Goal: Transaction & Acquisition: Book appointment/travel/reservation

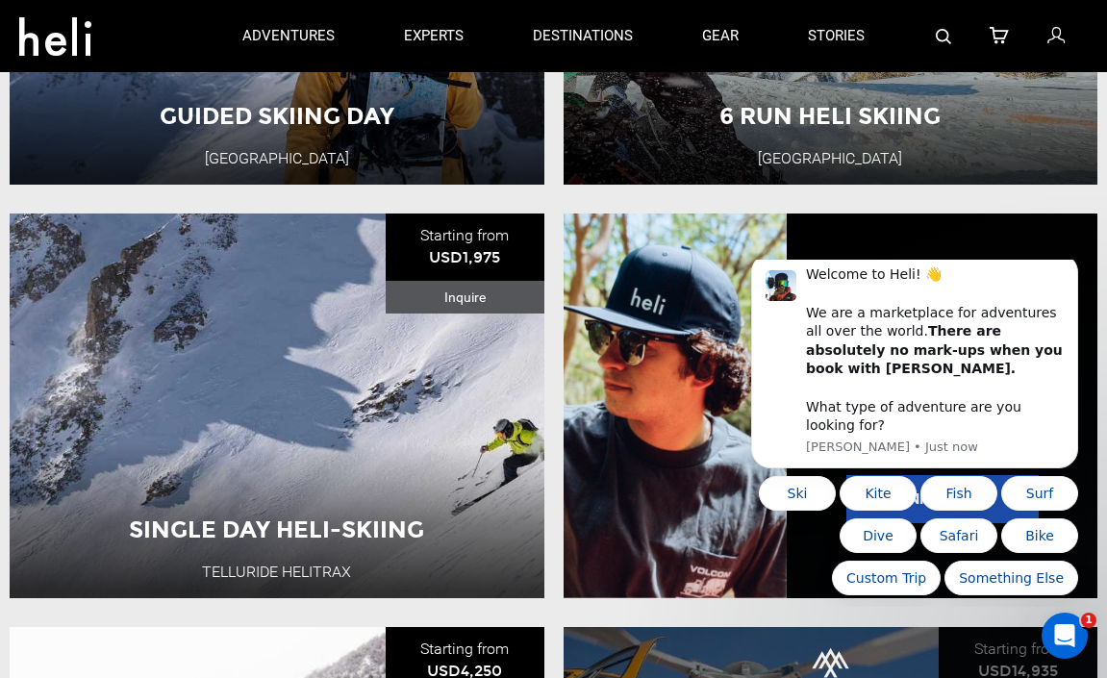
scroll to position [1308, 0]
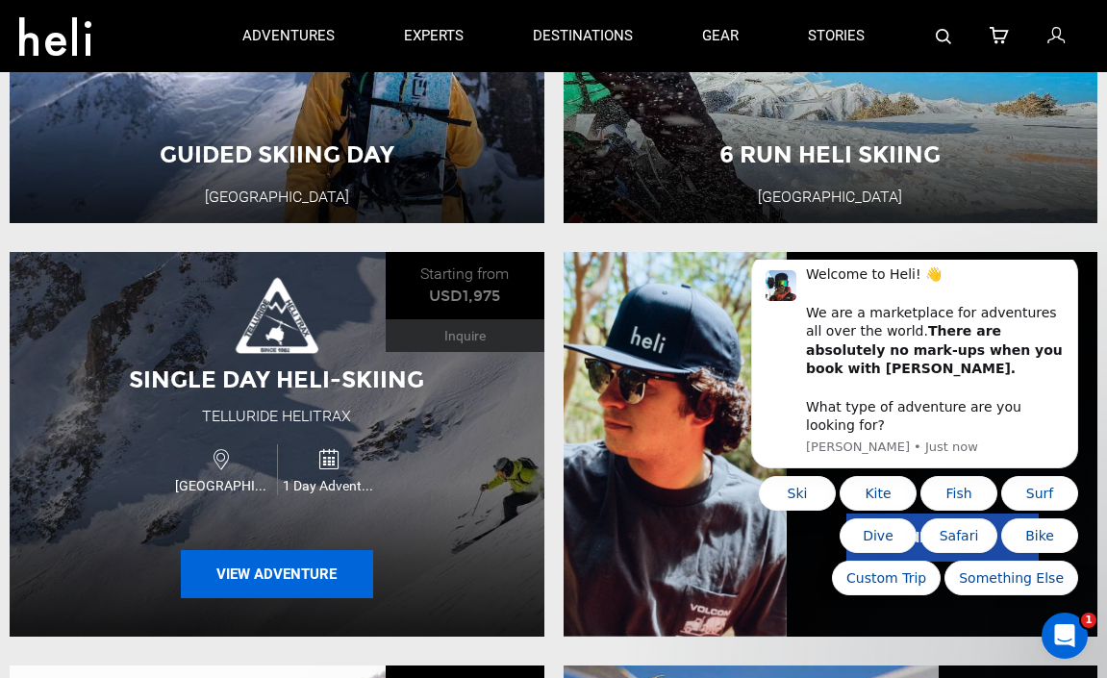
click at [296, 565] on button "View Adventure" at bounding box center [277, 574] width 192 height 48
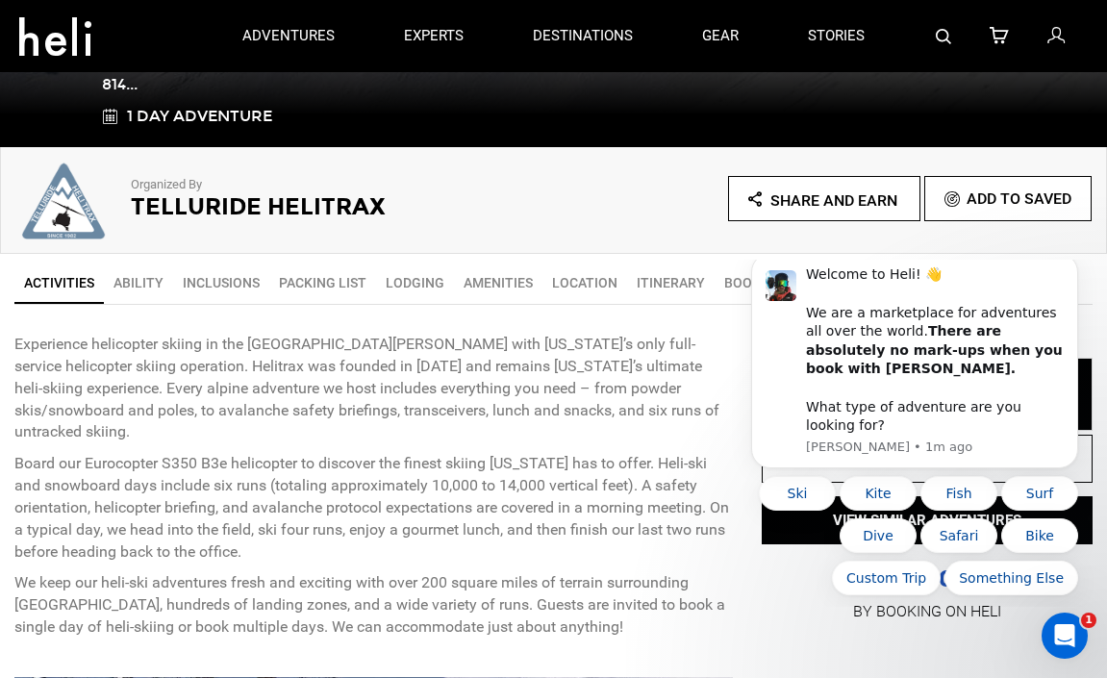
scroll to position [462, 0]
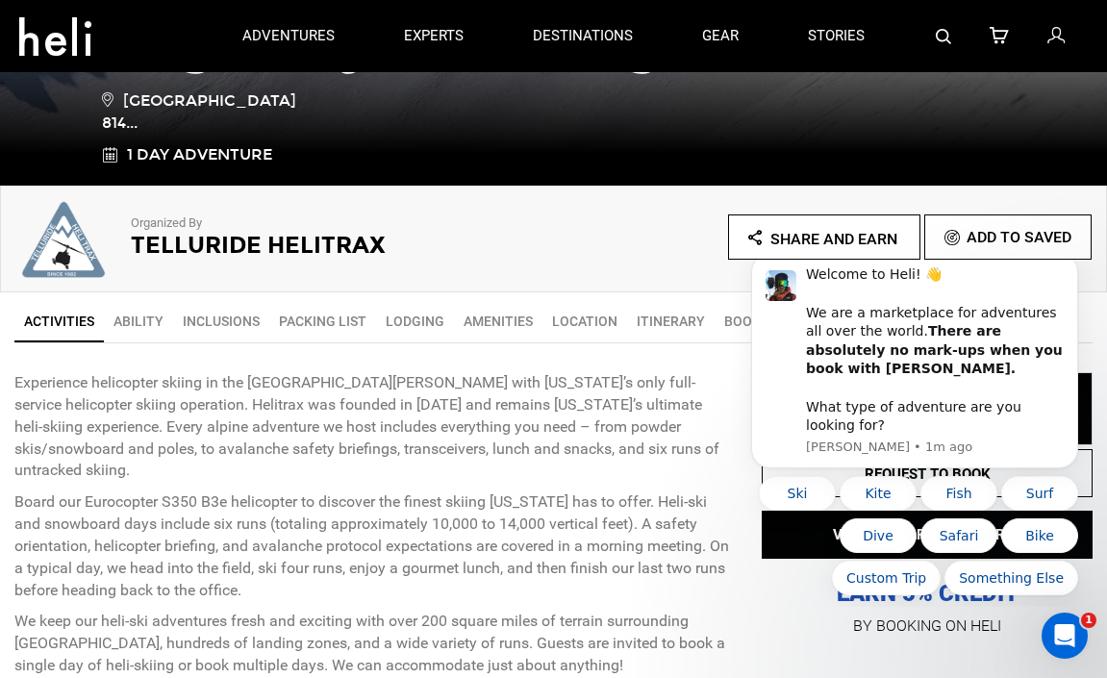
click at [139, 333] on link "Ability" at bounding box center [138, 321] width 69 height 38
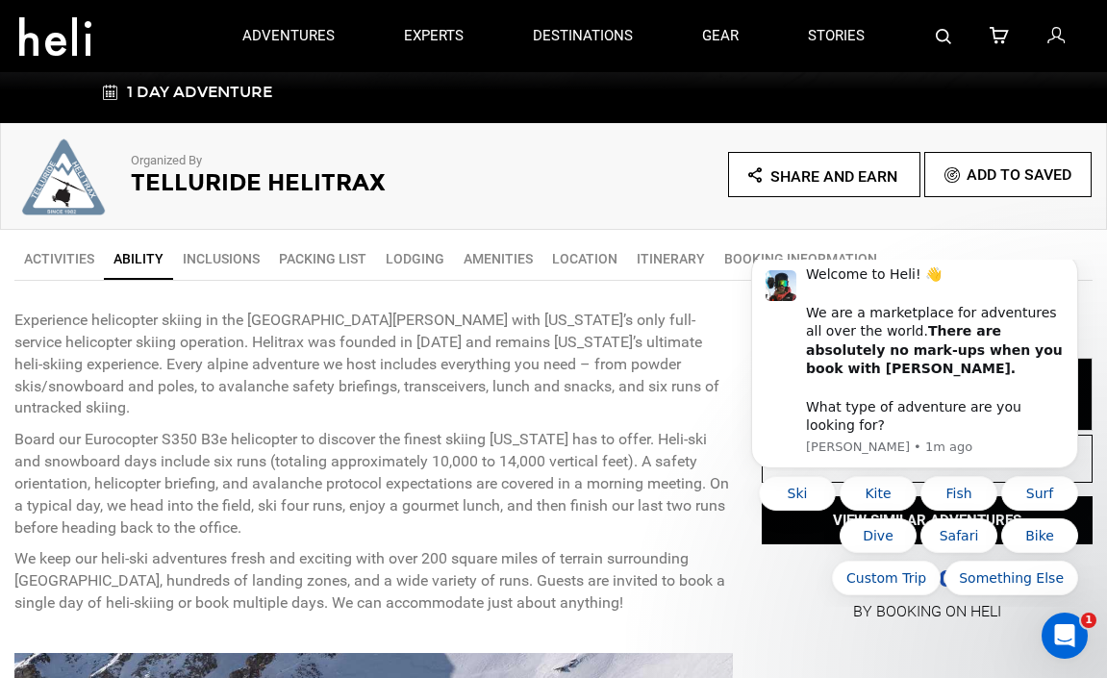
scroll to position [486, 0]
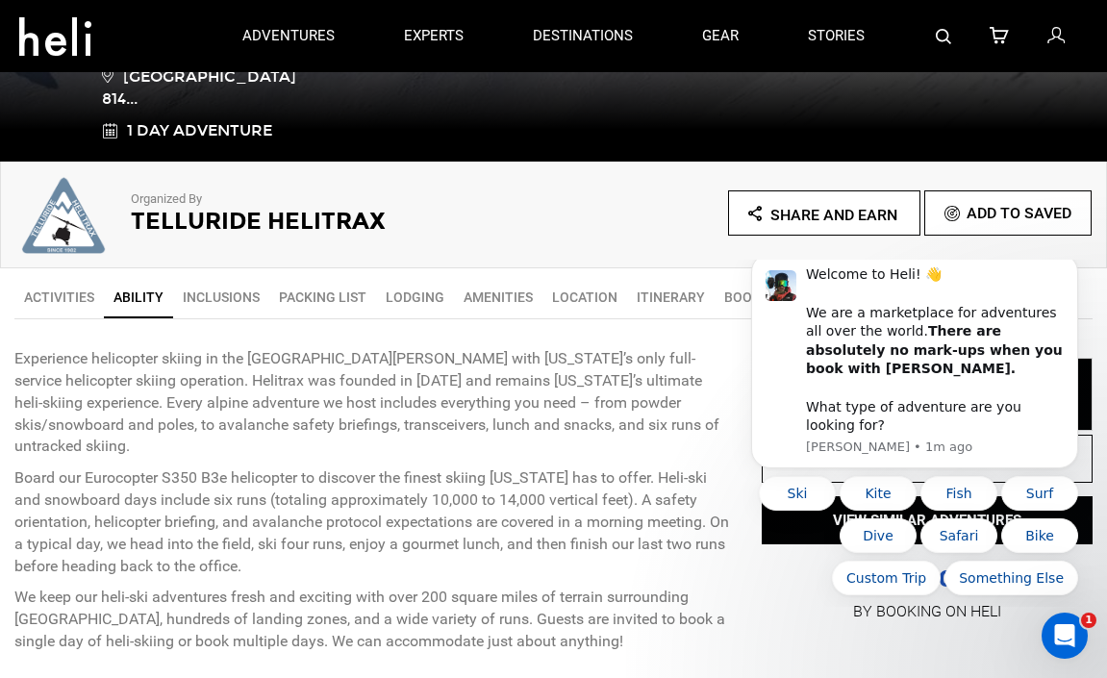
click at [225, 294] on link "Inclusions" at bounding box center [221, 297] width 96 height 38
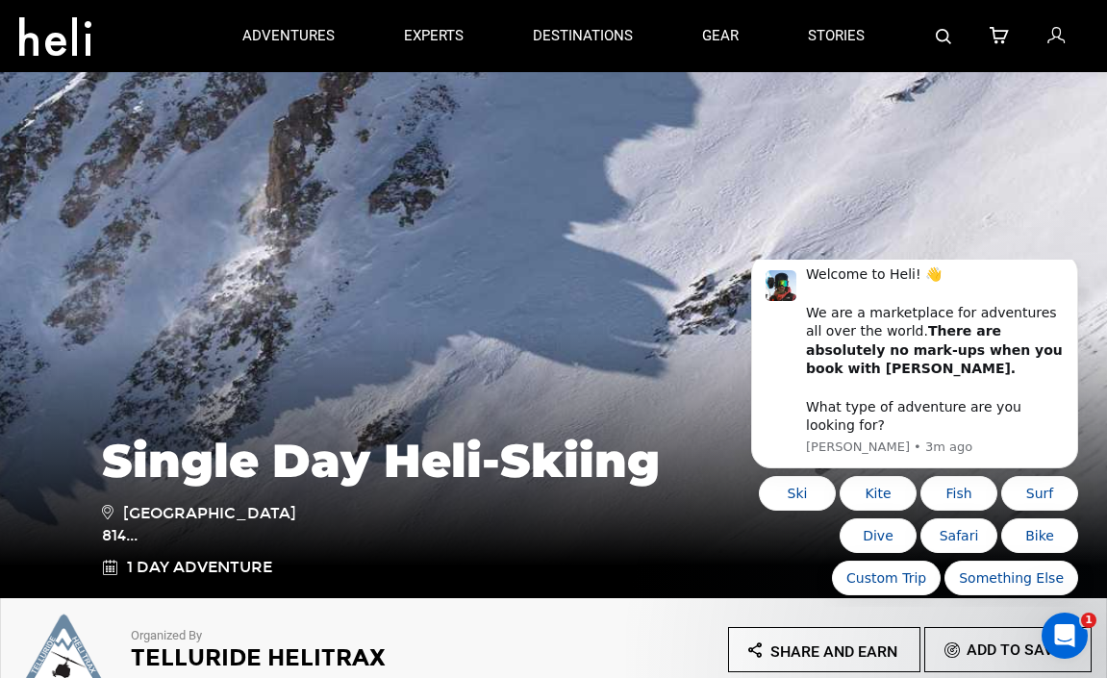
scroll to position [0, 0]
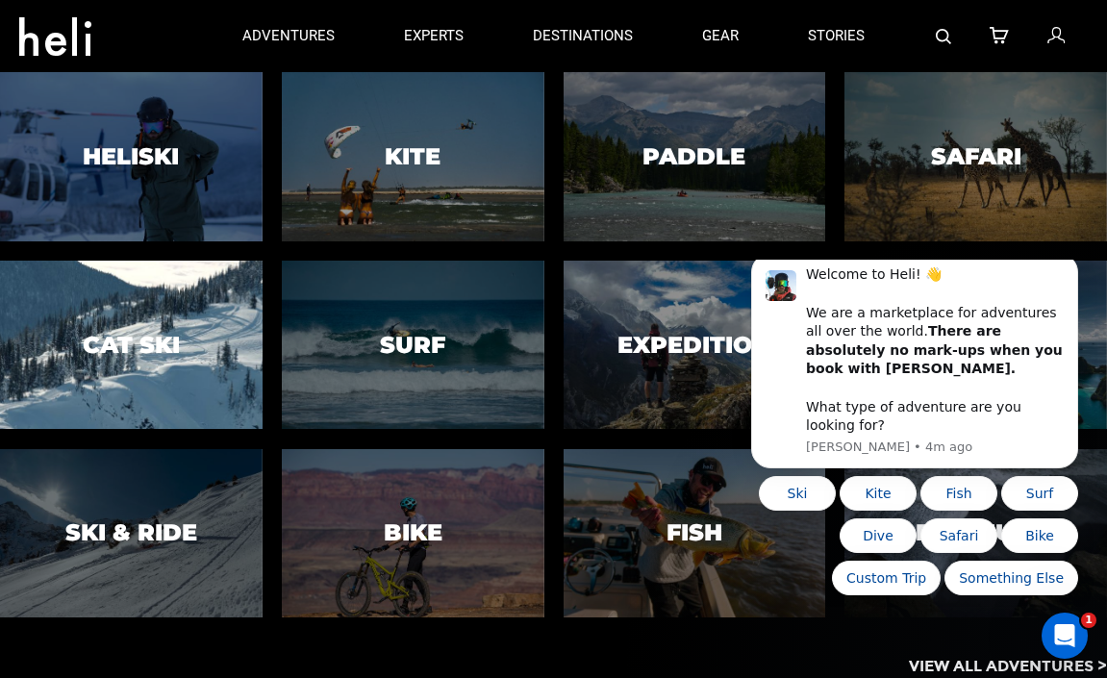
click at [144, 347] on h3 "Cat Ski" at bounding box center [131, 344] width 97 height 25
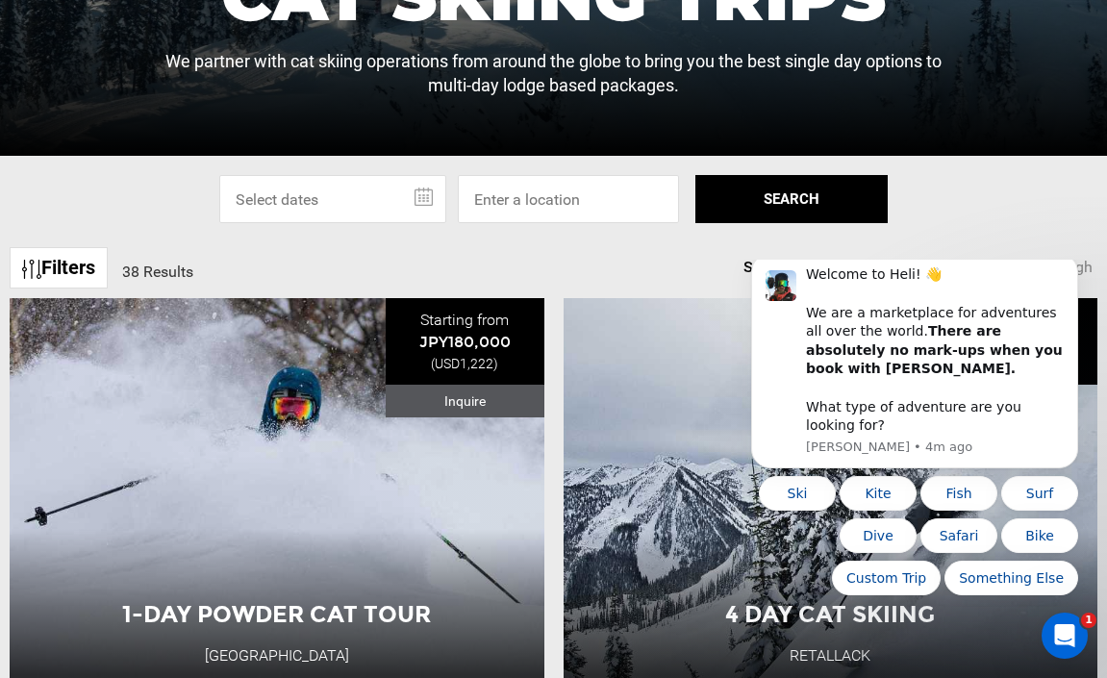
scroll to position [460, 0]
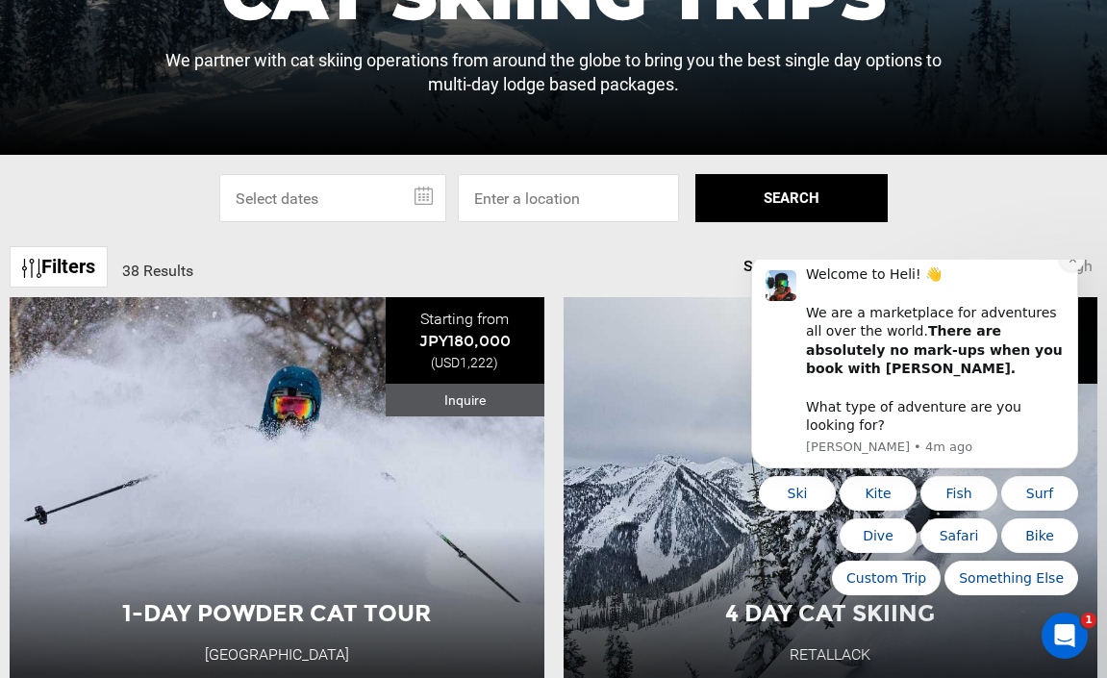
click at [1069, 265] on icon "Dismiss notification" at bounding box center [1073, 259] width 11 height 11
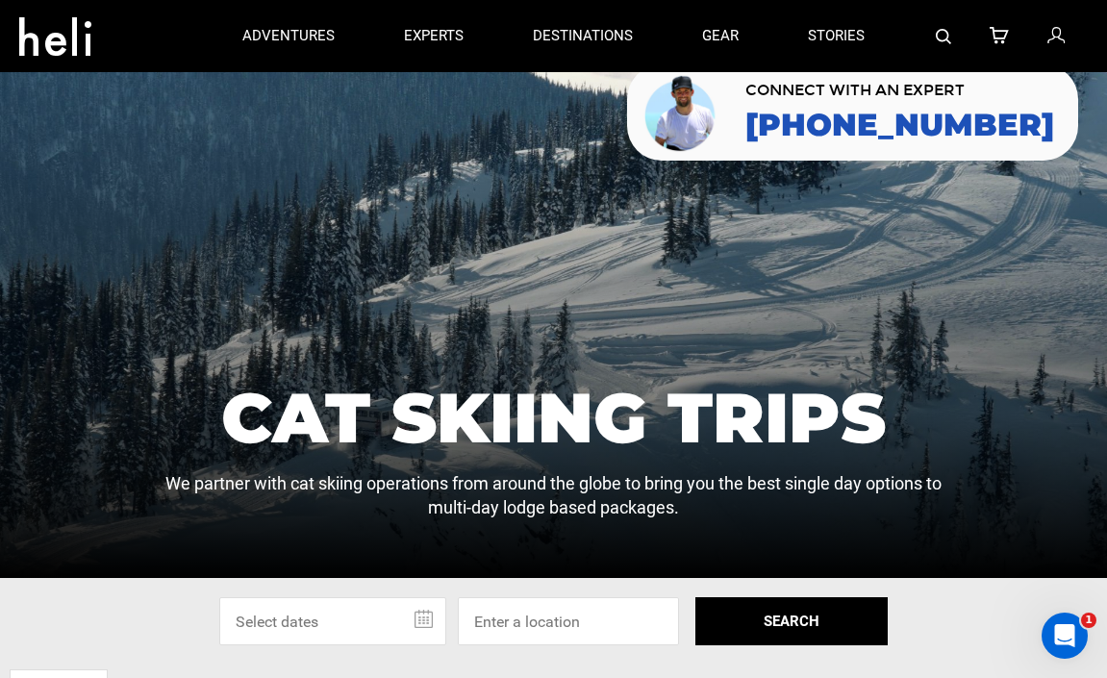
scroll to position [0, 0]
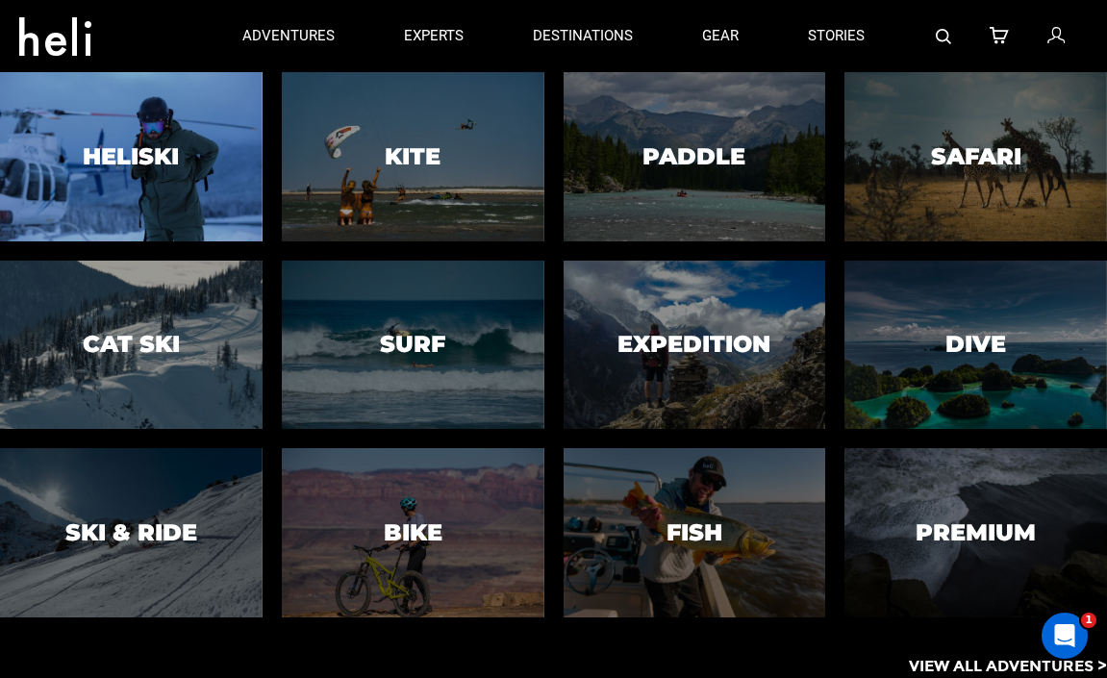
click at [166, 155] on h3 "Heliski" at bounding box center [131, 156] width 96 height 25
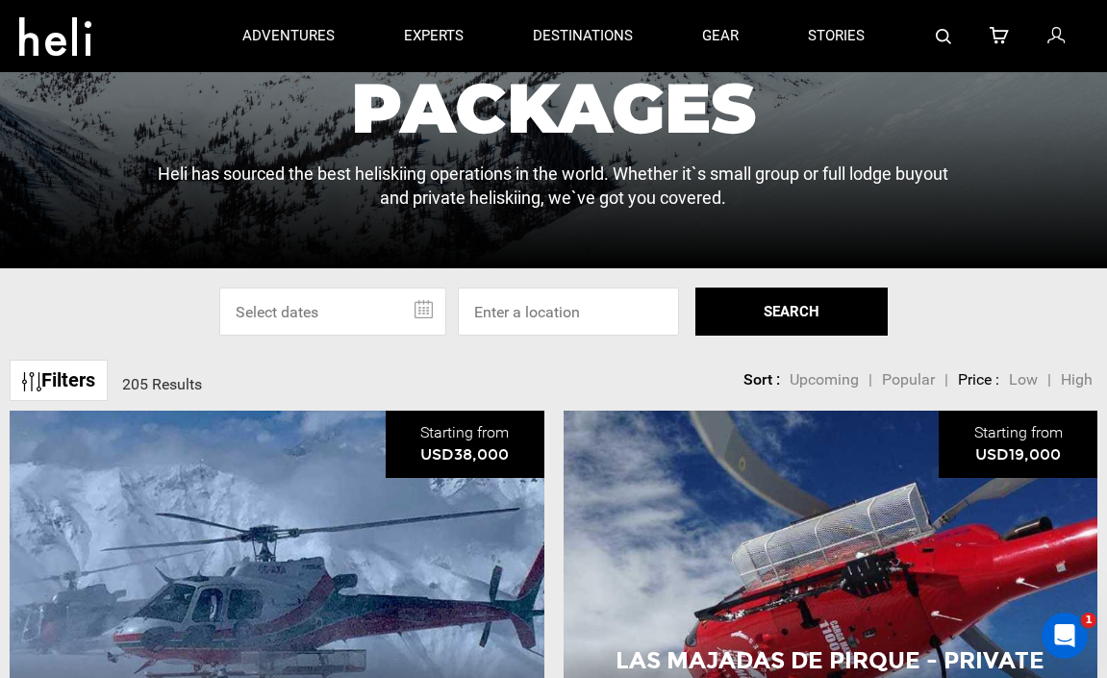
scroll to position [308, 0]
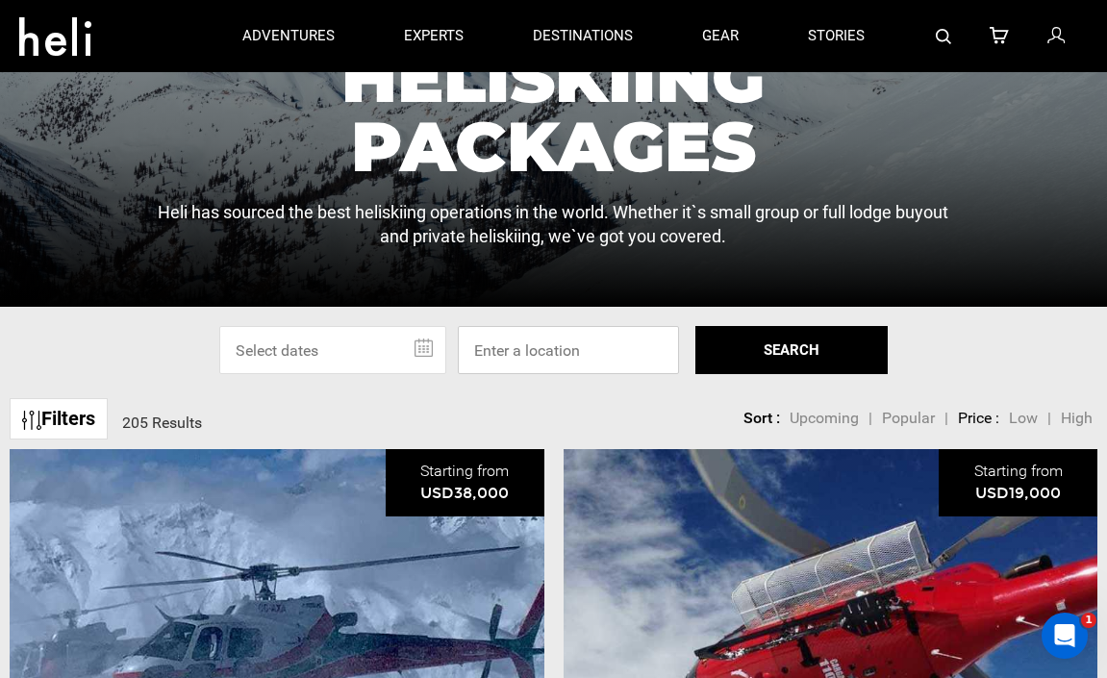
click at [477, 345] on input at bounding box center [568, 350] width 221 height 48
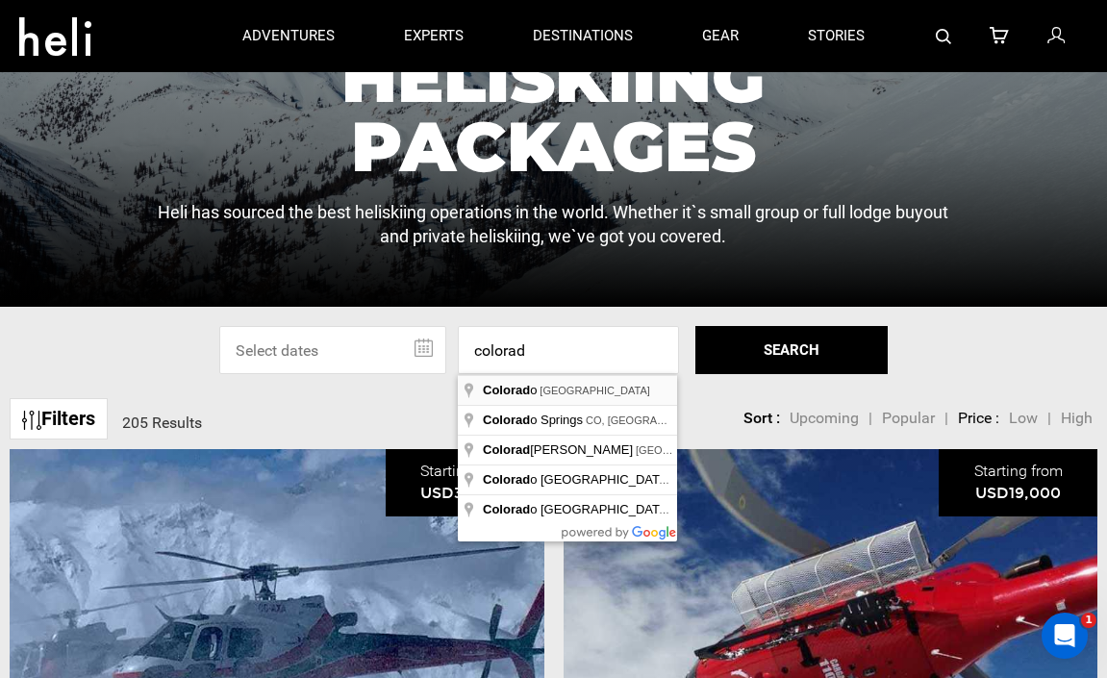
type input "[US_STATE], [GEOGRAPHIC_DATA]"
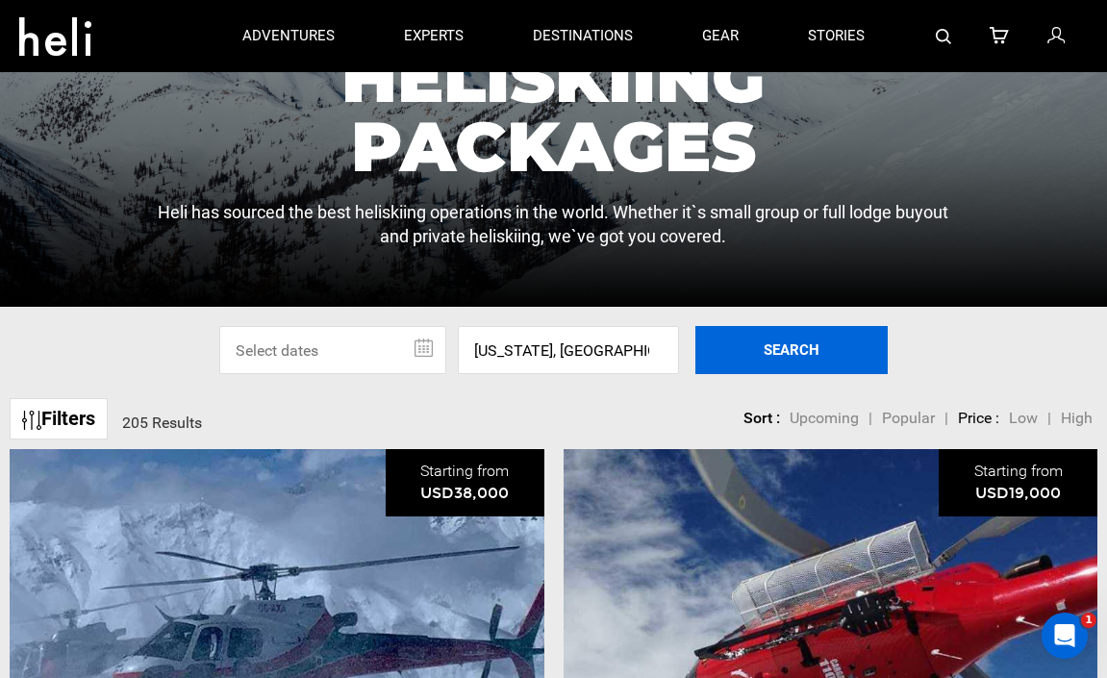
click at [763, 363] on button "SEARCH" at bounding box center [791, 350] width 192 height 48
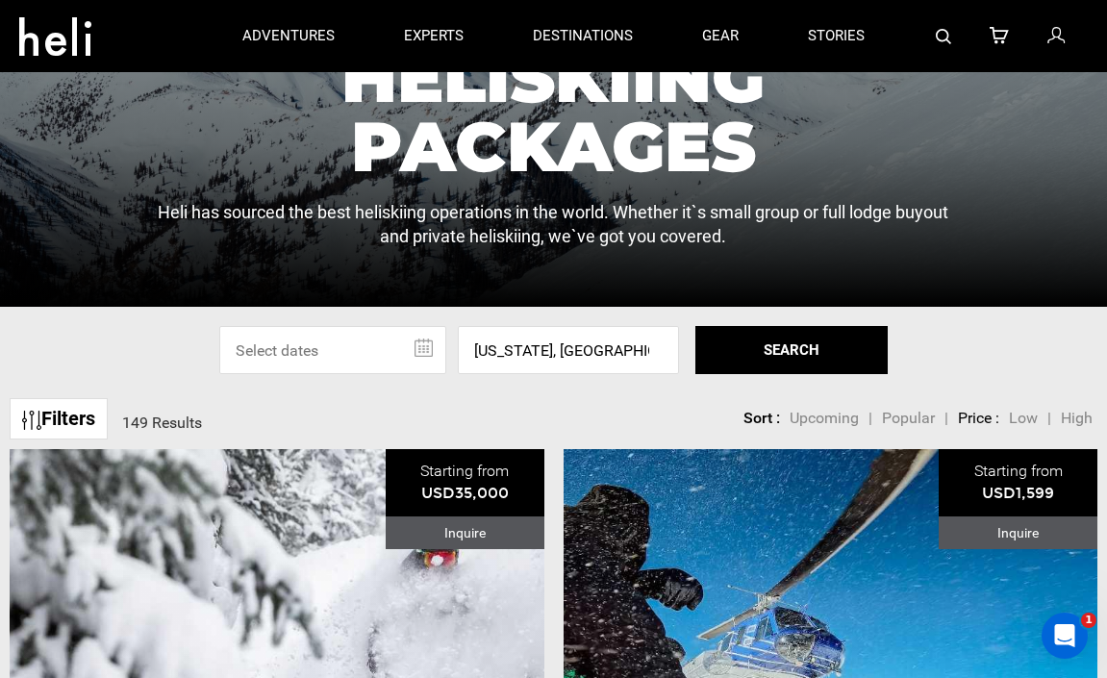
scroll to position [231, 0]
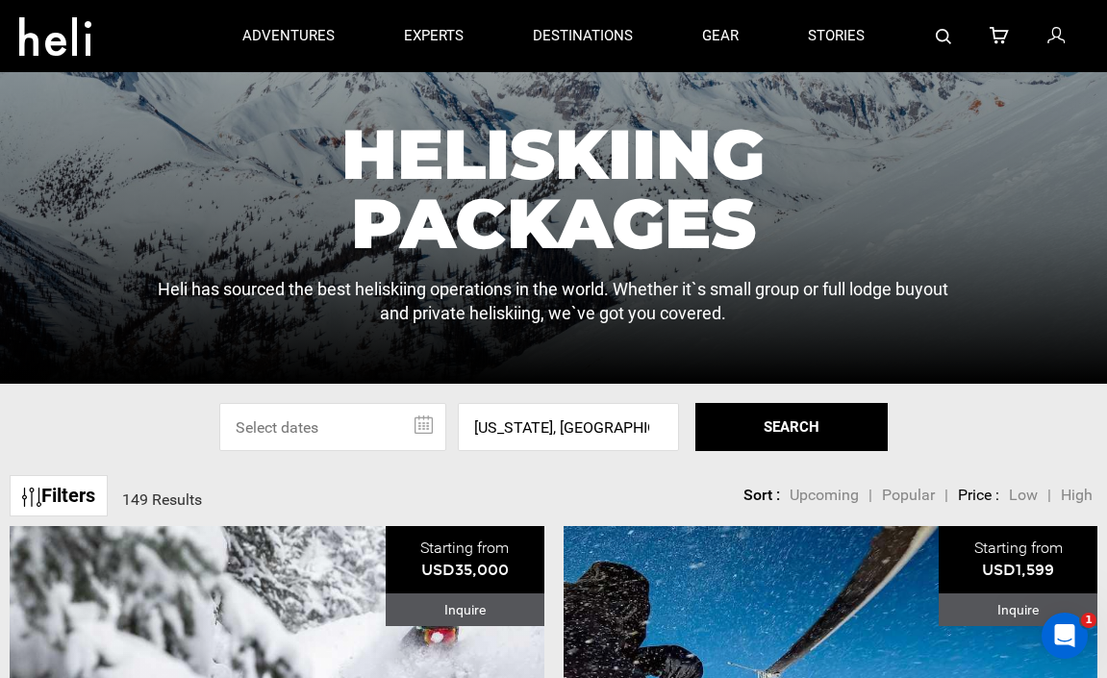
click at [73, 489] on link "Filters" at bounding box center [59, 495] width 98 height 41
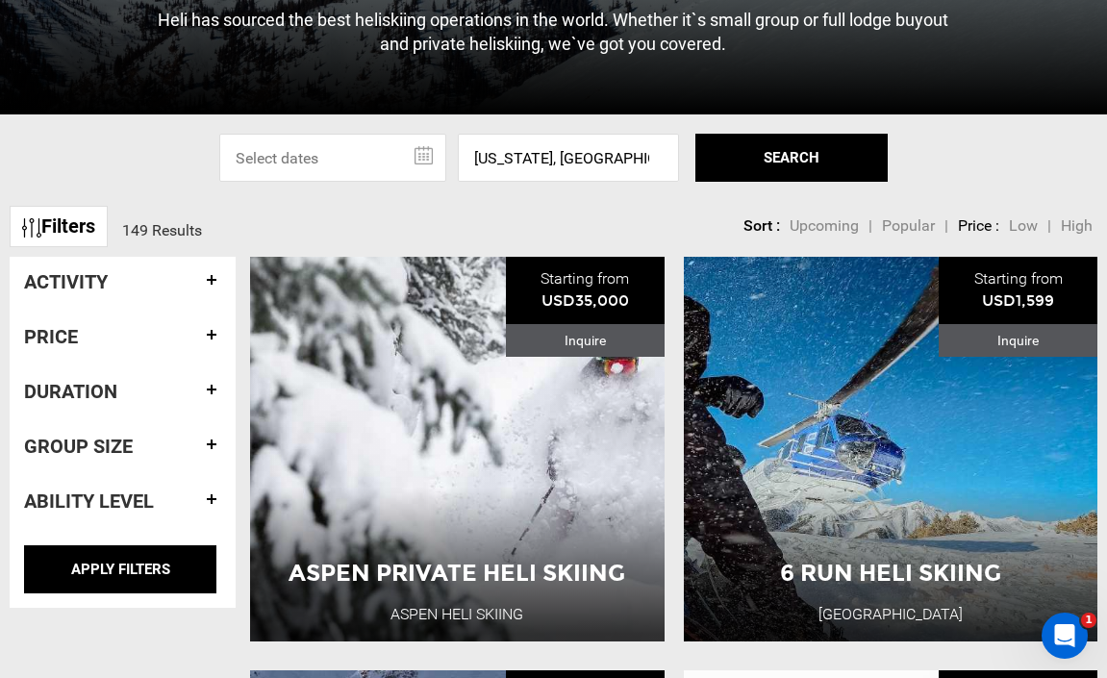
scroll to position [577, 0]
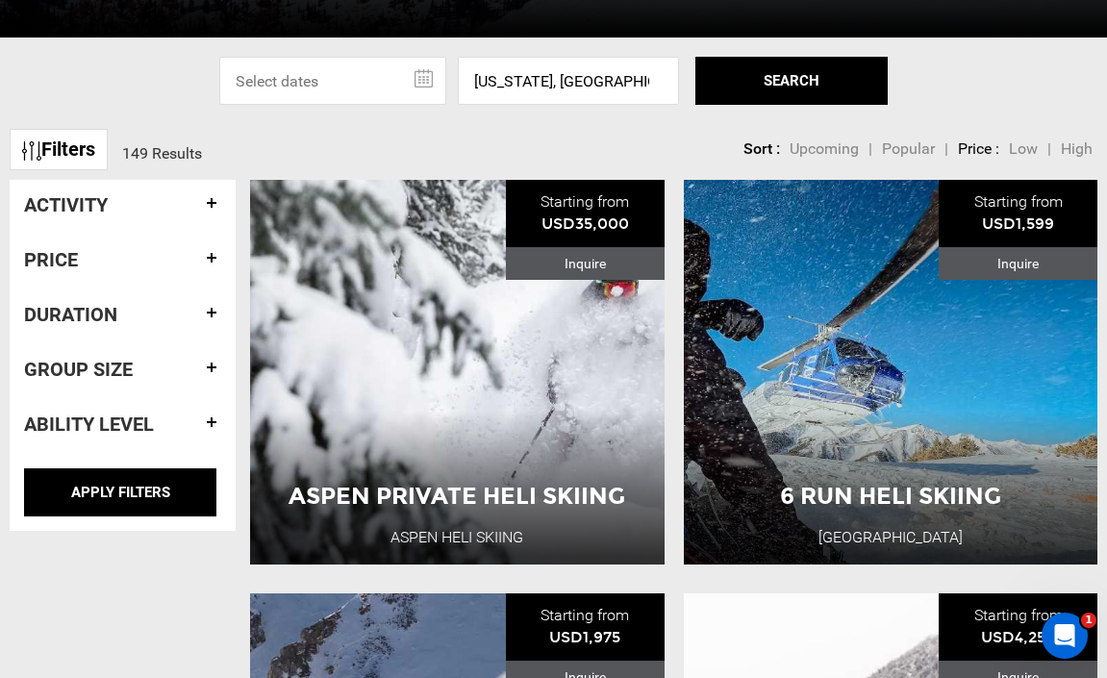
click at [213, 197] on h4 "Activity" at bounding box center [122, 204] width 197 height 21
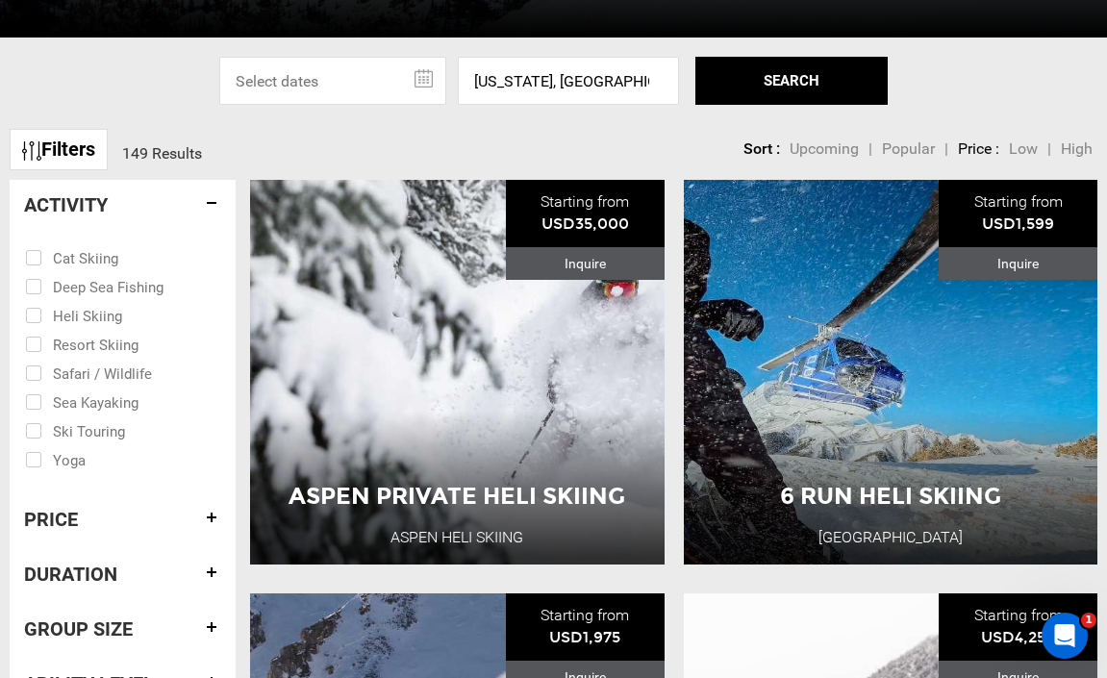
click at [41, 319] on input "checkbox" at bounding box center [109, 314] width 168 height 29
checkbox input "true"
click at [212, 513] on h4 "Price" at bounding box center [122, 519] width 197 height 21
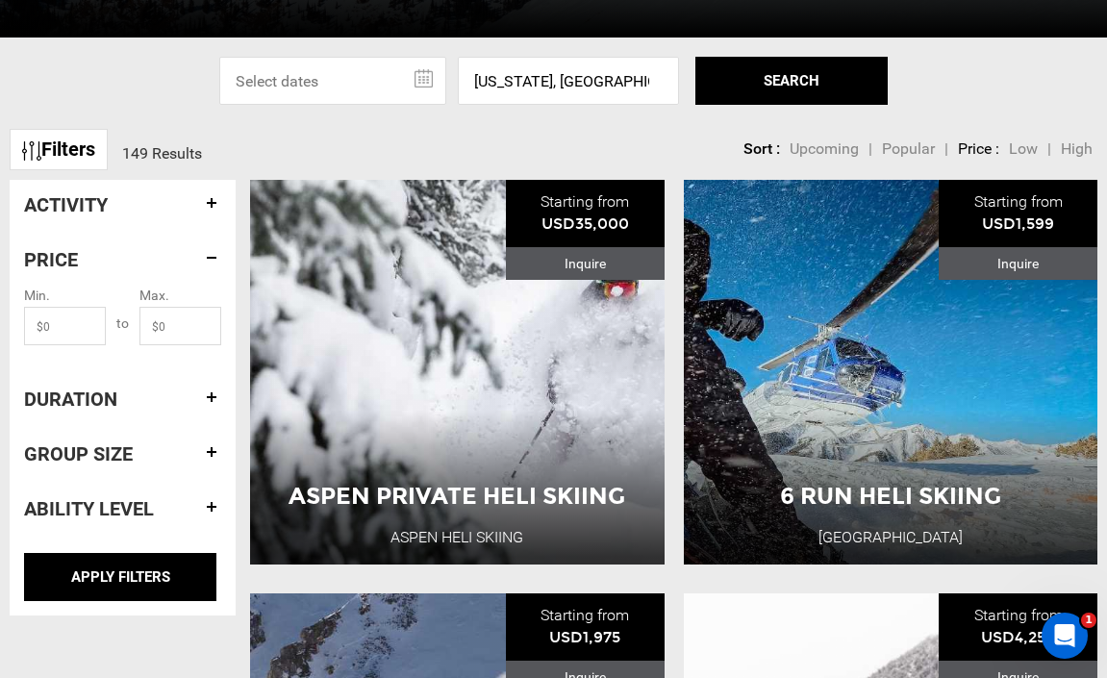
click at [209, 399] on h4 "Duration" at bounding box center [122, 399] width 197 height 21
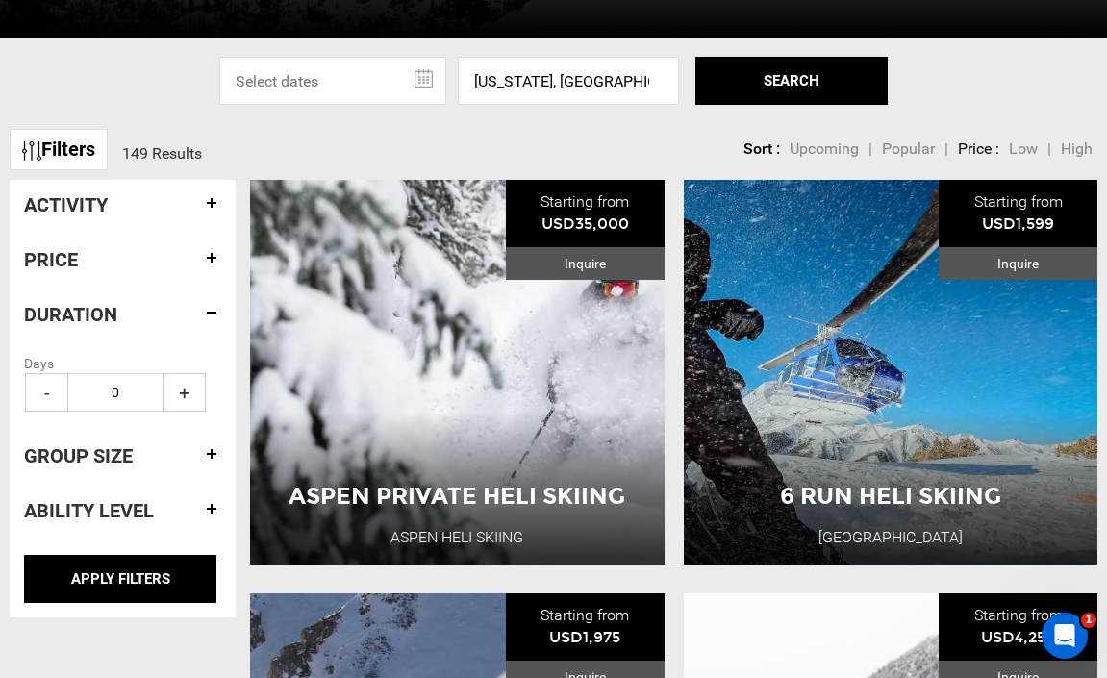
click at [185, 398] on span "+" at bounding box center [184, 392] width 43 height 38
type input "3"
click at [210, 447] on h4 "Group size" at bounding box center [122, 455] width 197 height 21
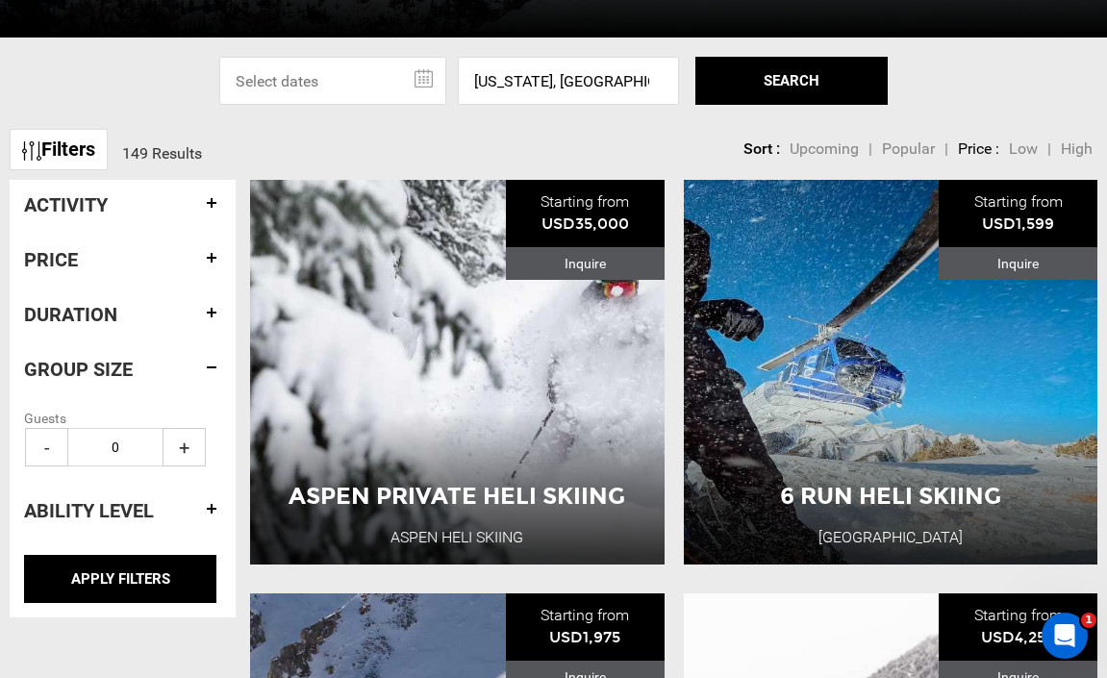
click at [184, 447] on span "+" at bounding box center [184, 447] width 43 height 38
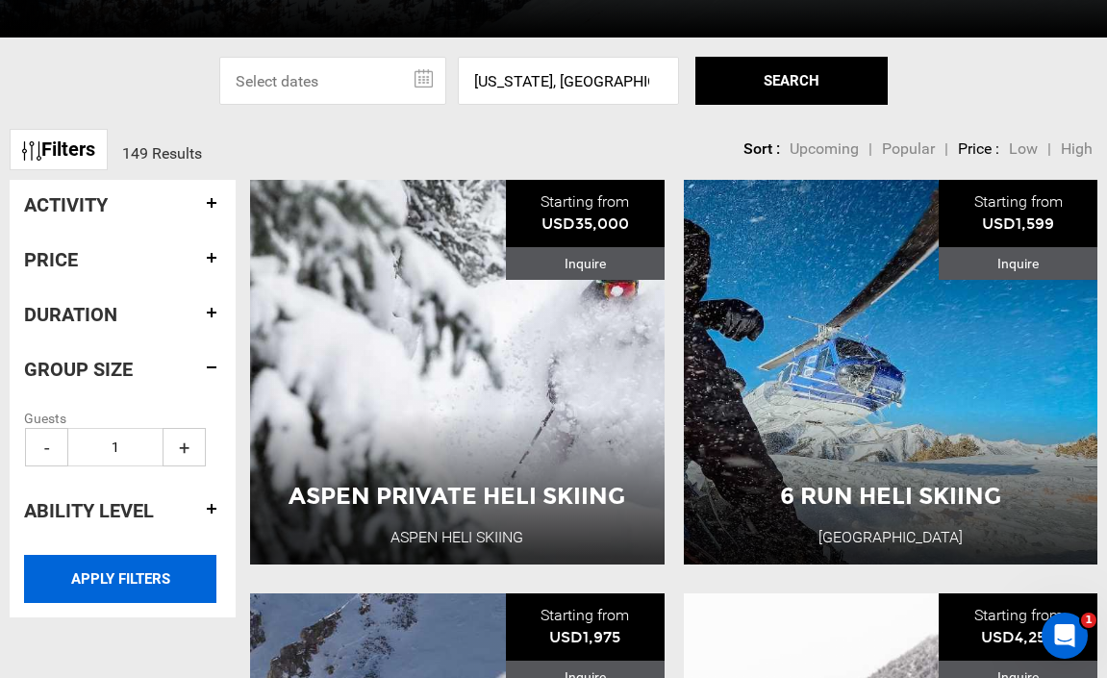
click at [158, 582] on input "APPLY FILTERS" at bounding box center [120, 579] width 192 height 48
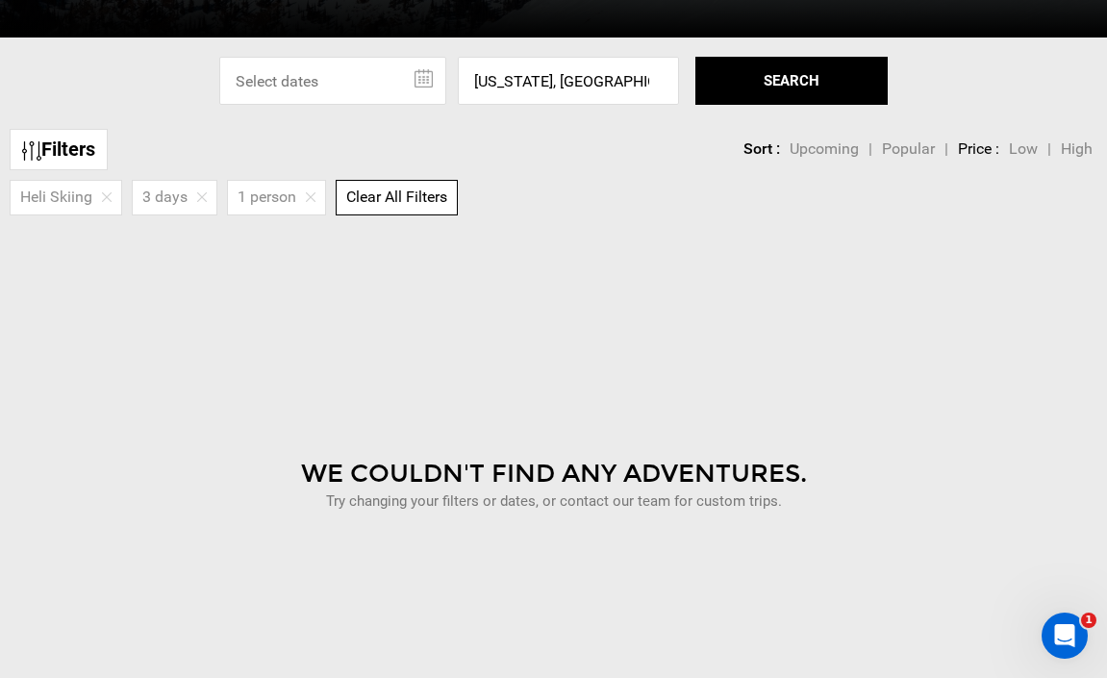
click at [312, 199] on img at bounding box center [311, 197] width 10 height 10
type input "0"
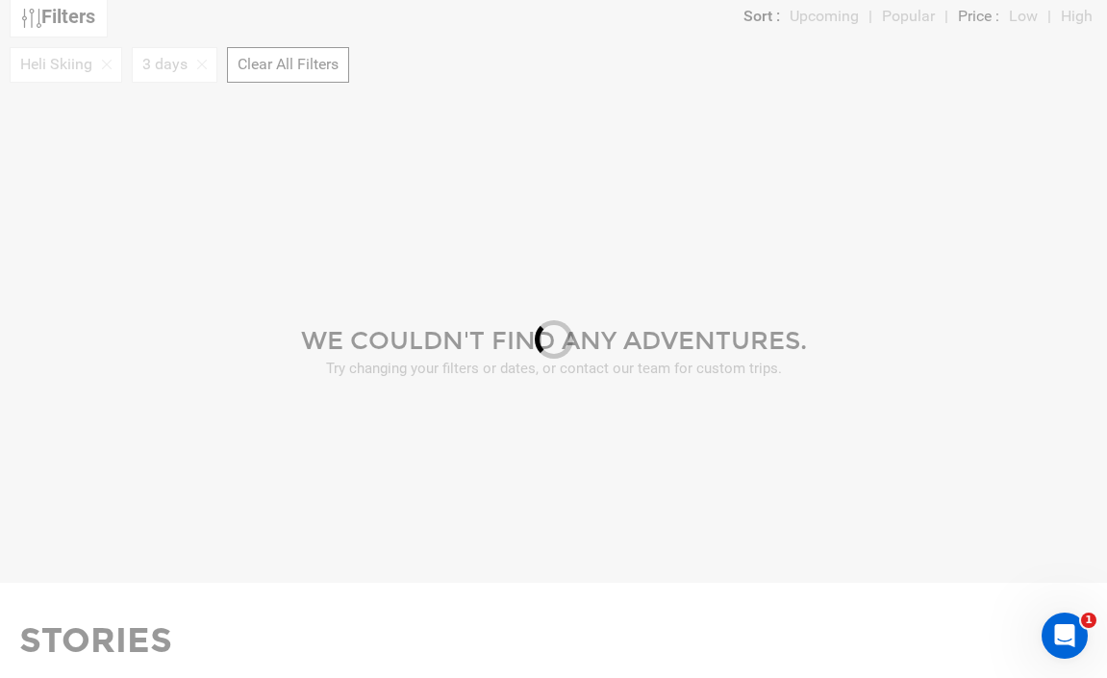
scroll to position [718, 0]
